Goal: Transaction & Acquisition: Purchase product/service

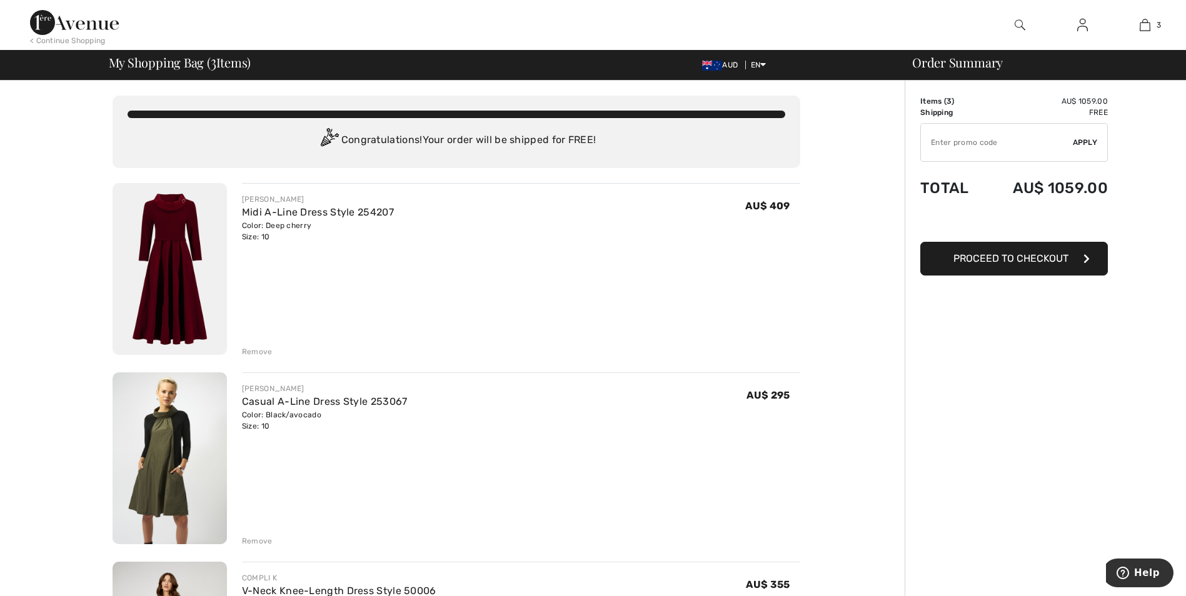
click at [176, 270] on img at bounding box center [170, 269] width 114 height 172
click at [176, 464] on img at bounding box center [170, 459] width 114 height 172
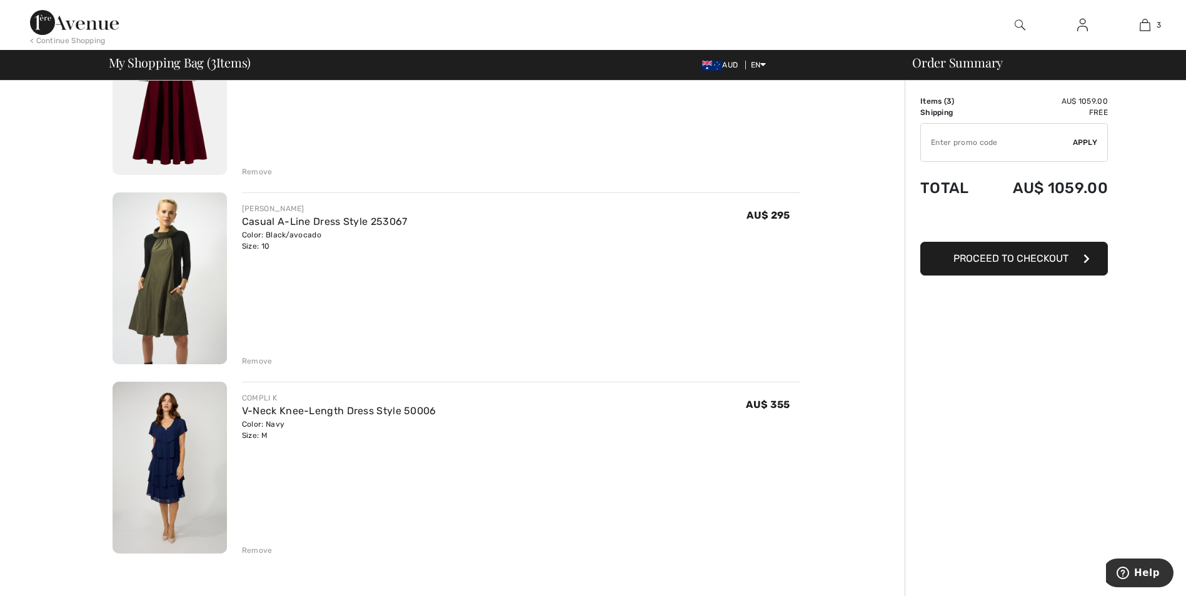
scroll to position [199, 0]
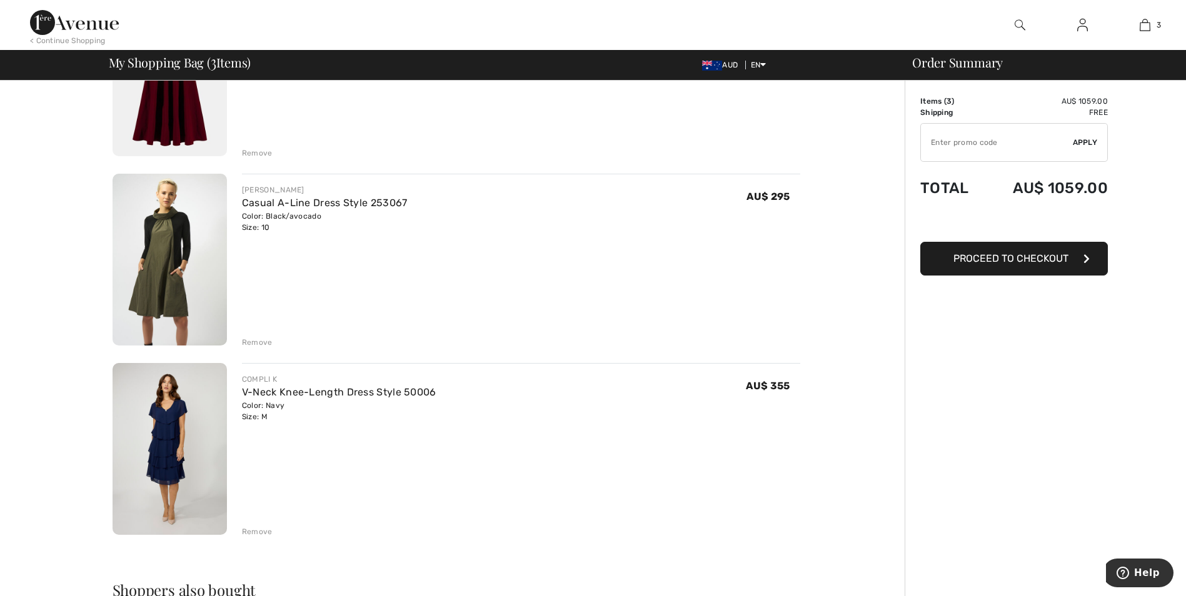
click at [169, 453] on img at bounding box center [170, 449] width 114 height 172
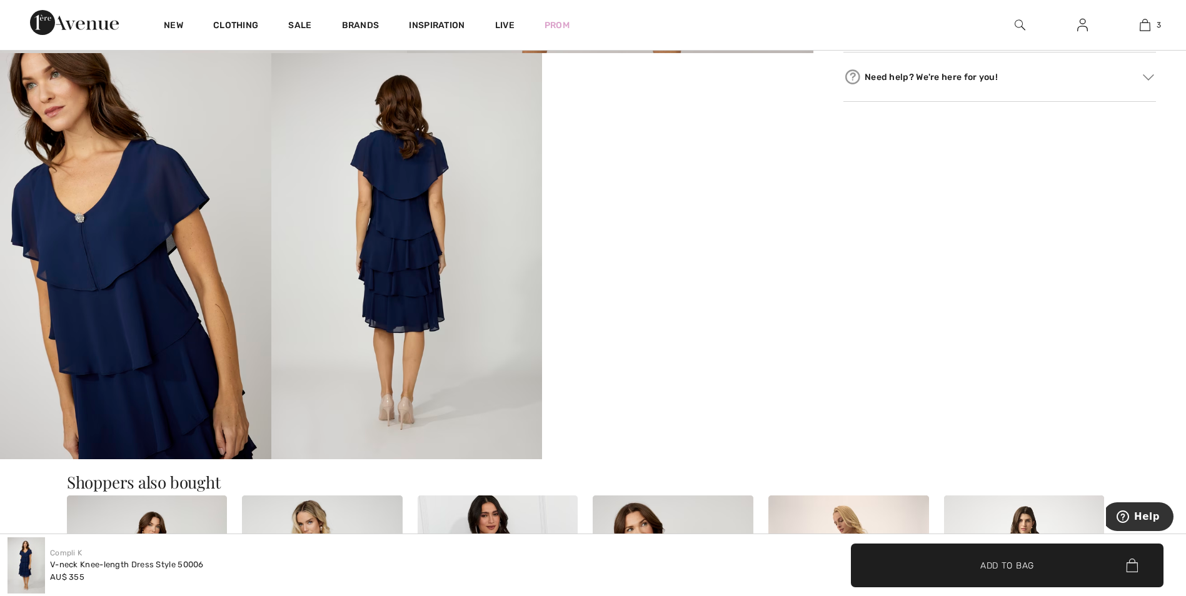
scroll to position [628, 0]
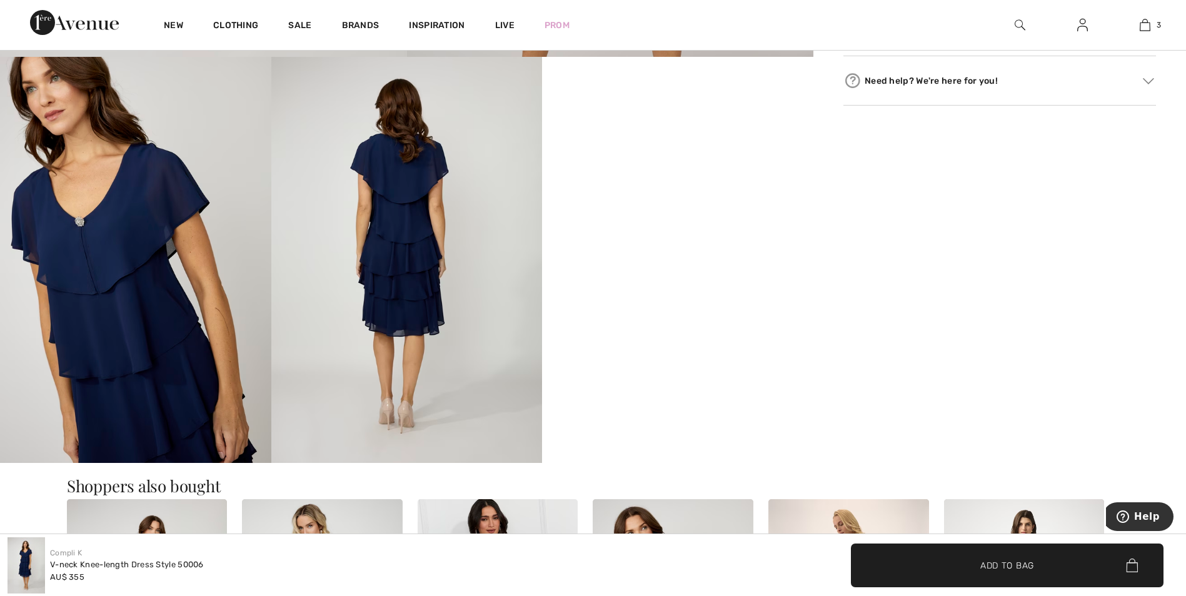
click at [691, 193] on video "Your browser does not support the video tag." at bounding box center [677, 125] width 271 height 136
